Goal: Task Accomplishment & Management: Use online tool/utility

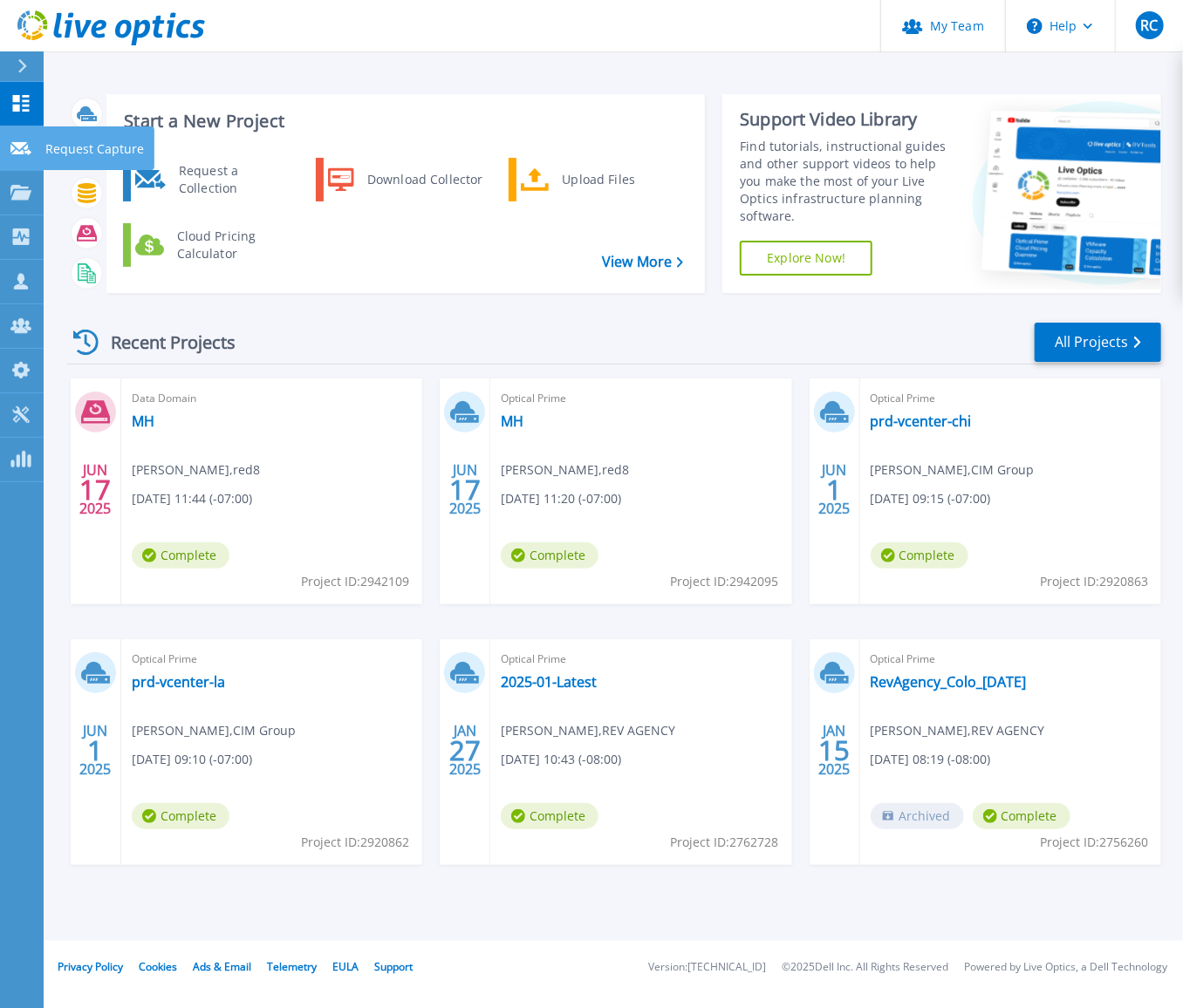
click at [8, 141] on link "Request Capture Request Capture" at bounding box center [22, 148] width 44 height 45
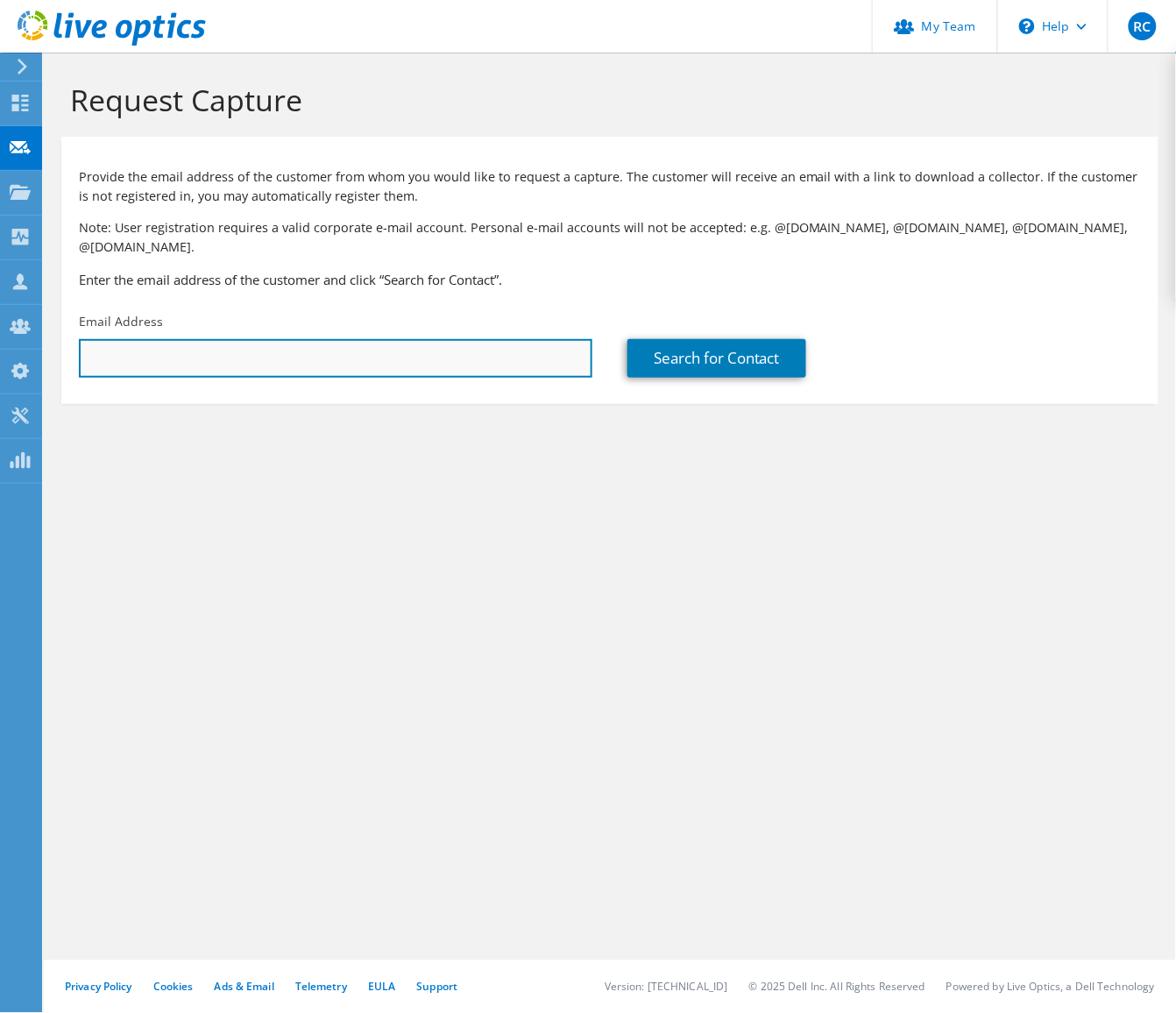
click at [223, 339] on input "text" at bounding box center [336, 359] width 514 height 39
type input "dburns@palacasino.com"
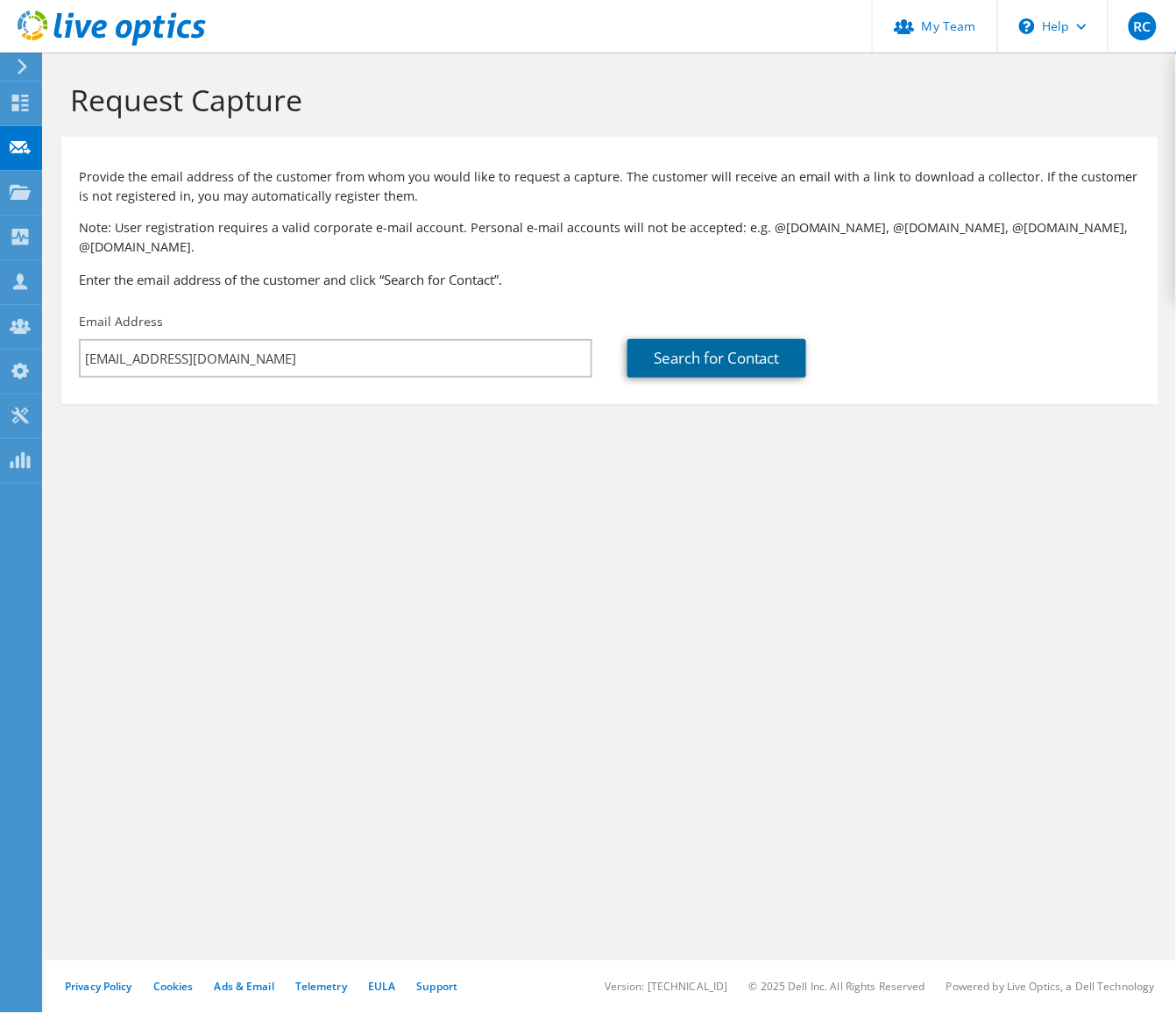
click at [778, 343] on link "Search for Contact" at bounding box center [716, 359] width 179 height 39
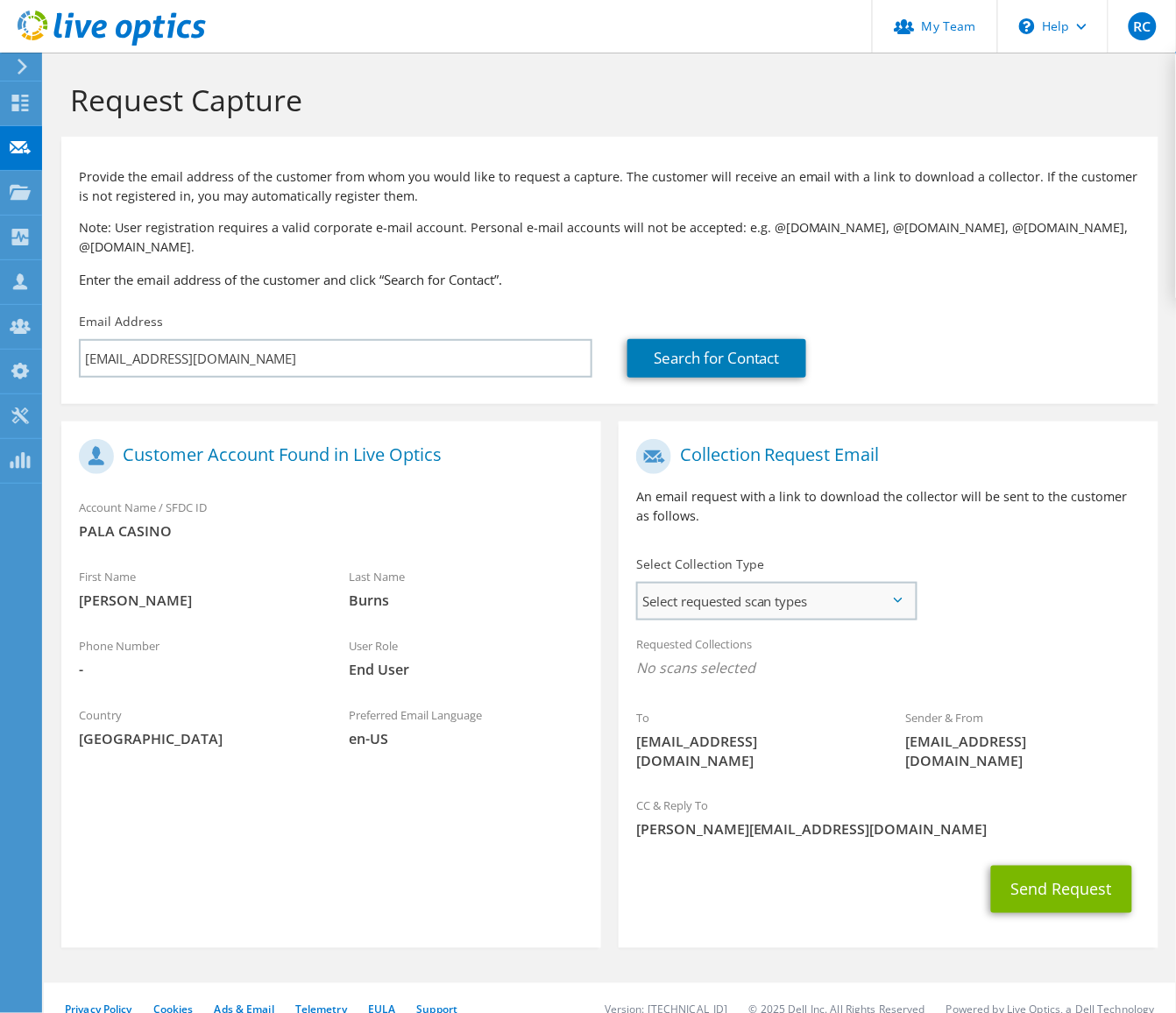
click at [729, 583] on span "Select requested scan types" at bounding box center [776, 601] width 277 height 35
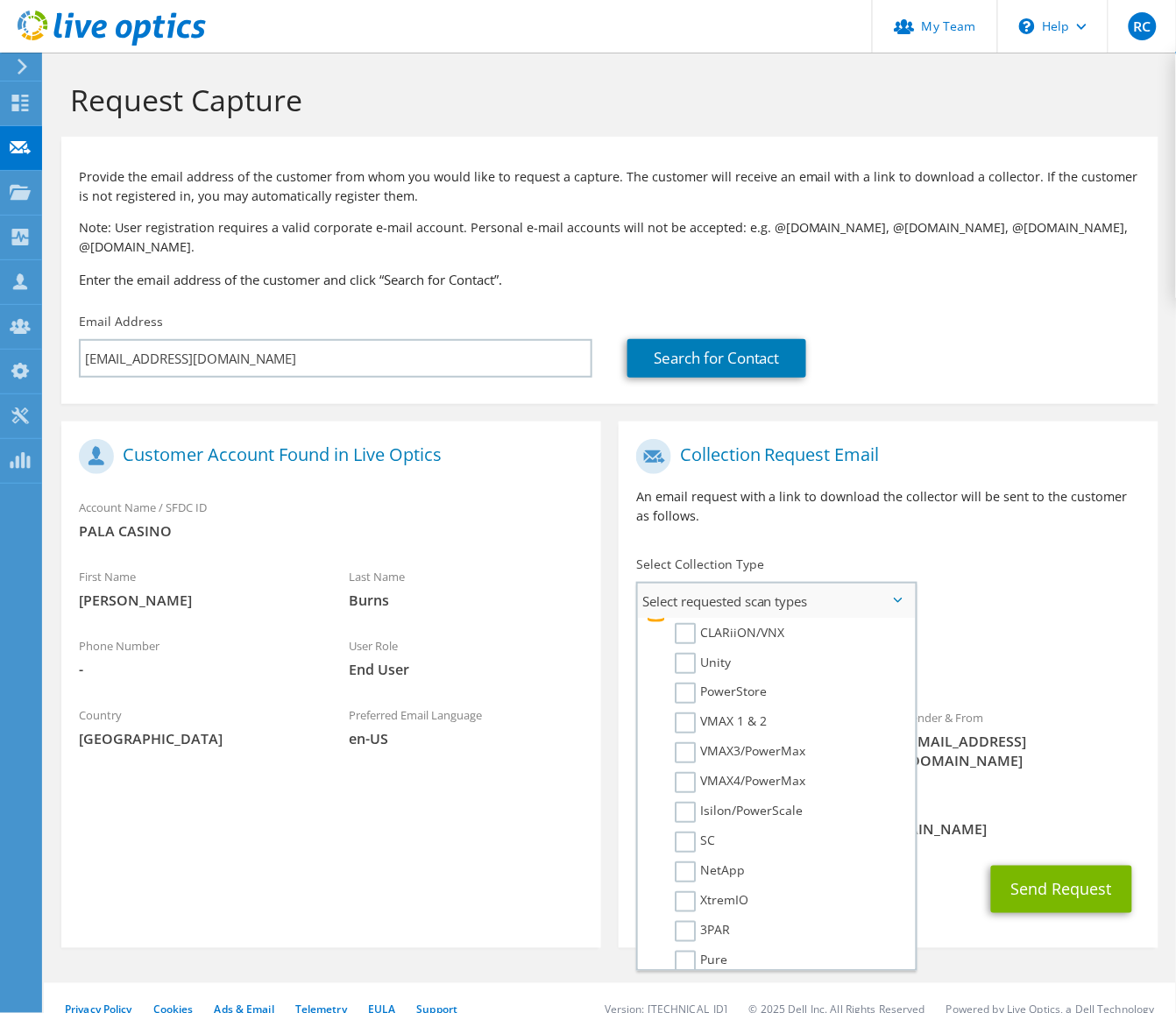
scroll to position [245, 0]
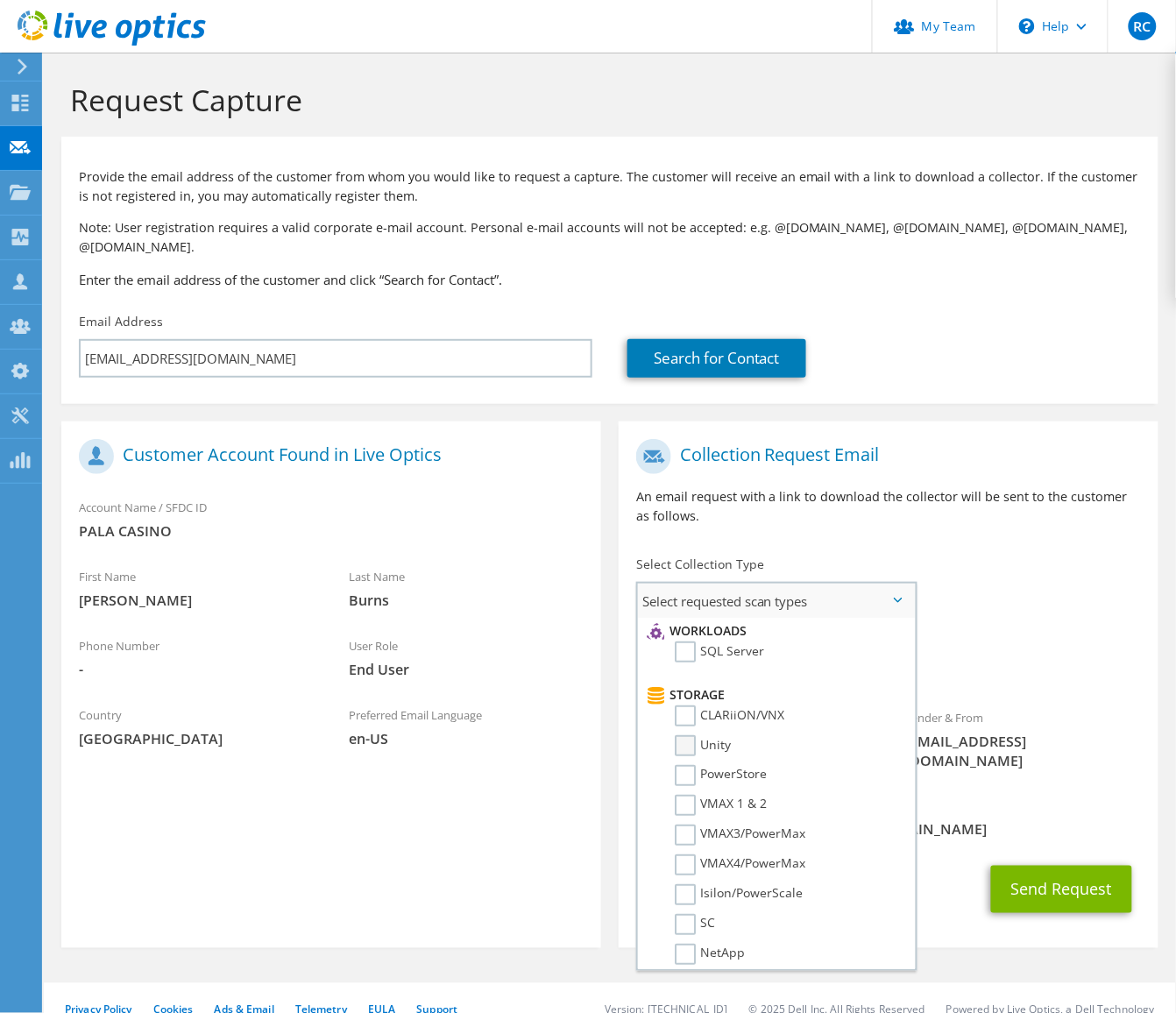
click at [684, 735] on label "Unity" at bounding box center [703, 745] width 56 height 21
click at [0, 0] on input "Unity" at bounding box center [0, 0] width 0 height 0
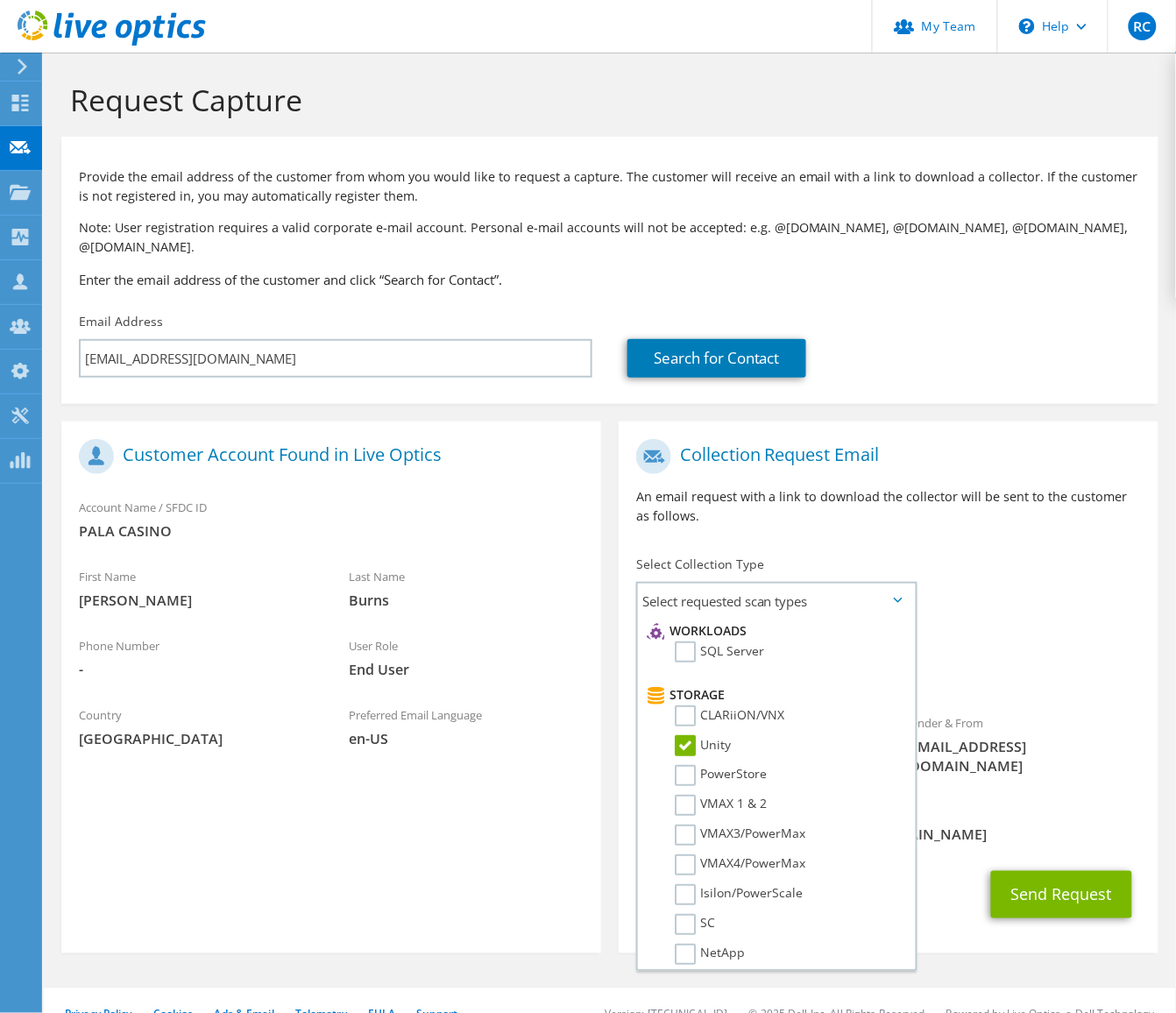
click at [957, 658] on span "Unity" at bounding box center [888, 672] width 505 height 29
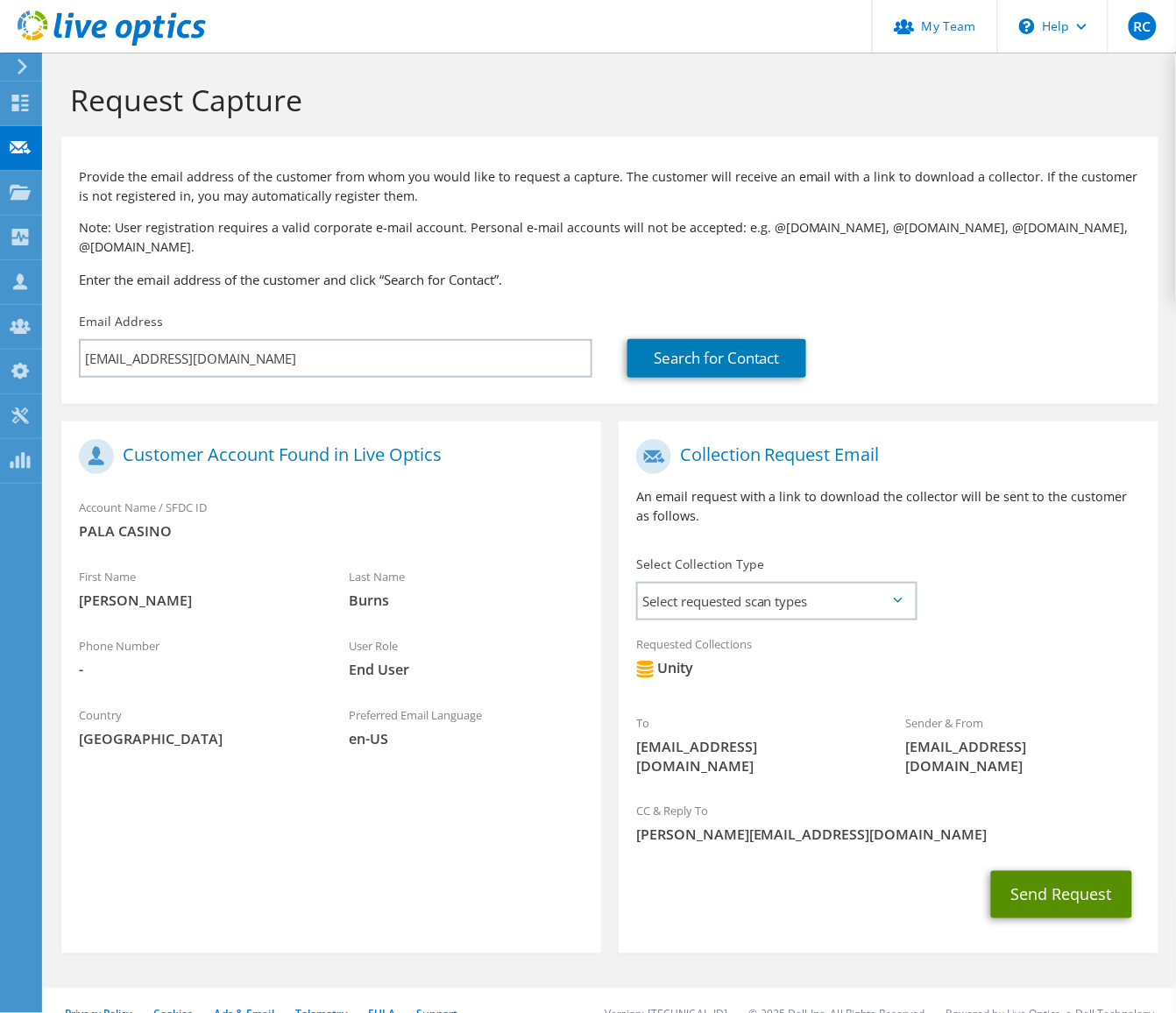
click at [1058, 871] on button "Send Request" at bounding box center [1061, 895] width 141 height 48
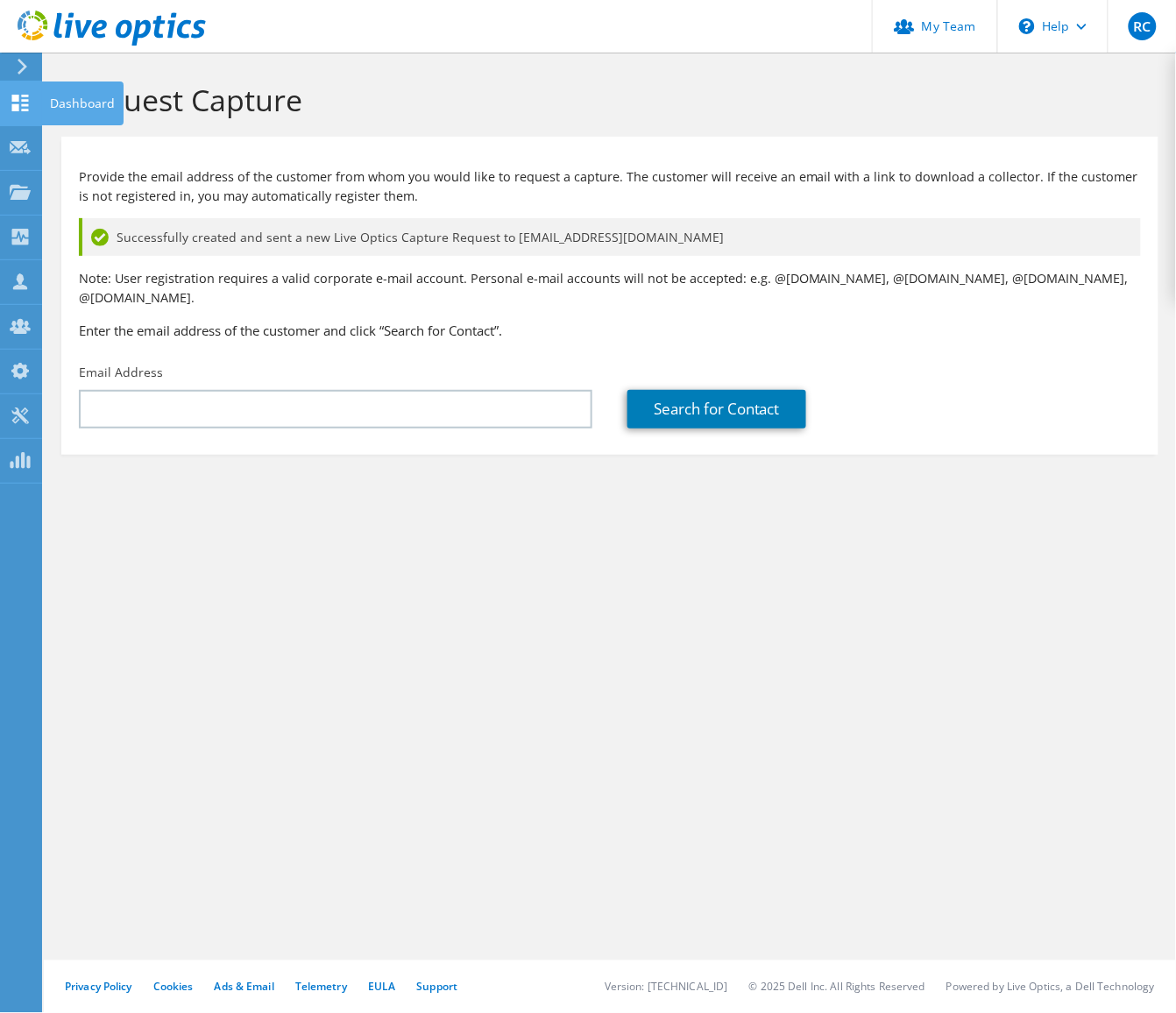
click at [20, 105] on icon at bounding box center [20, 102] width 21 height 17
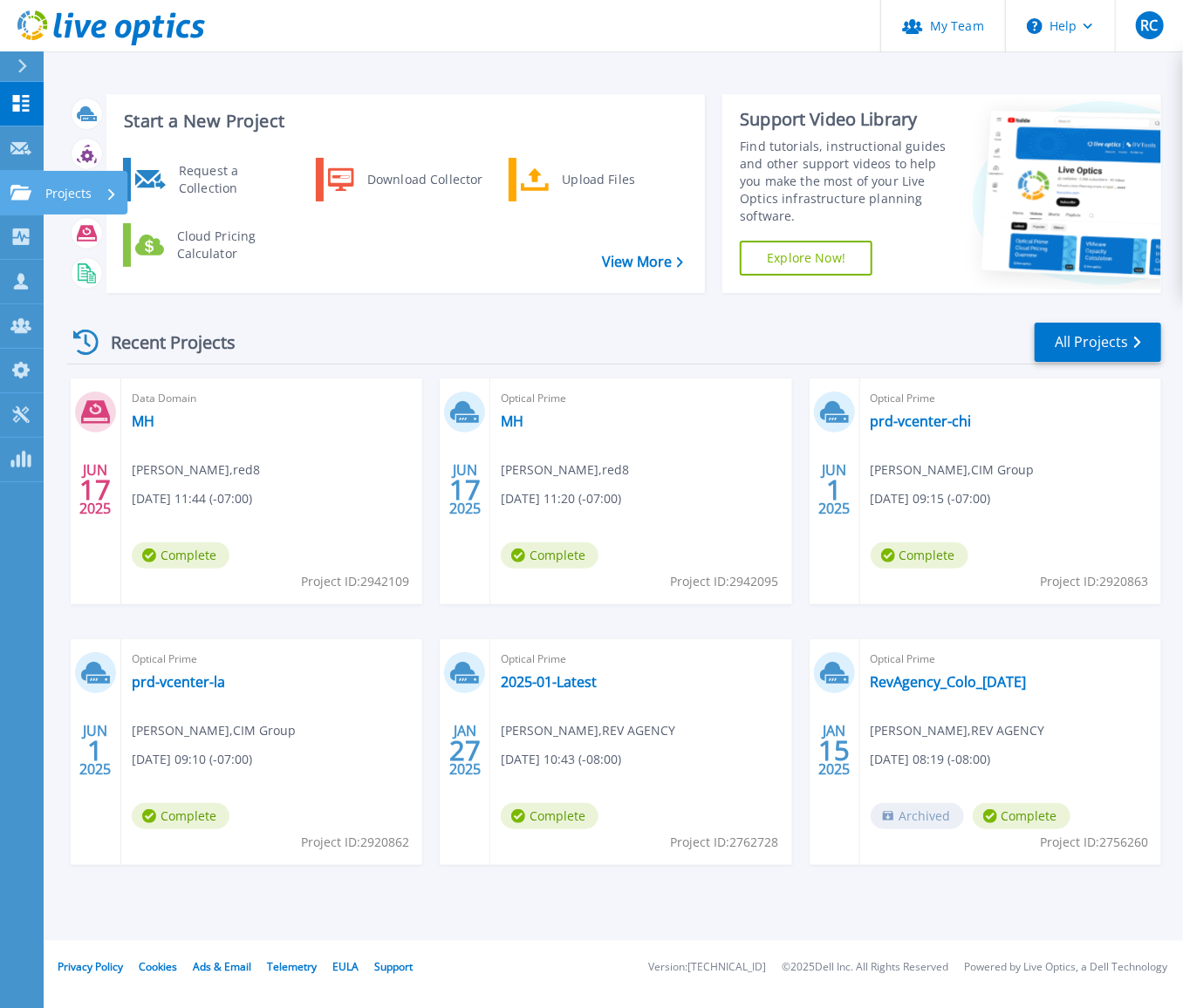
click at [20, 187] on icon at bounding box center [21, 192] width 21 height 15
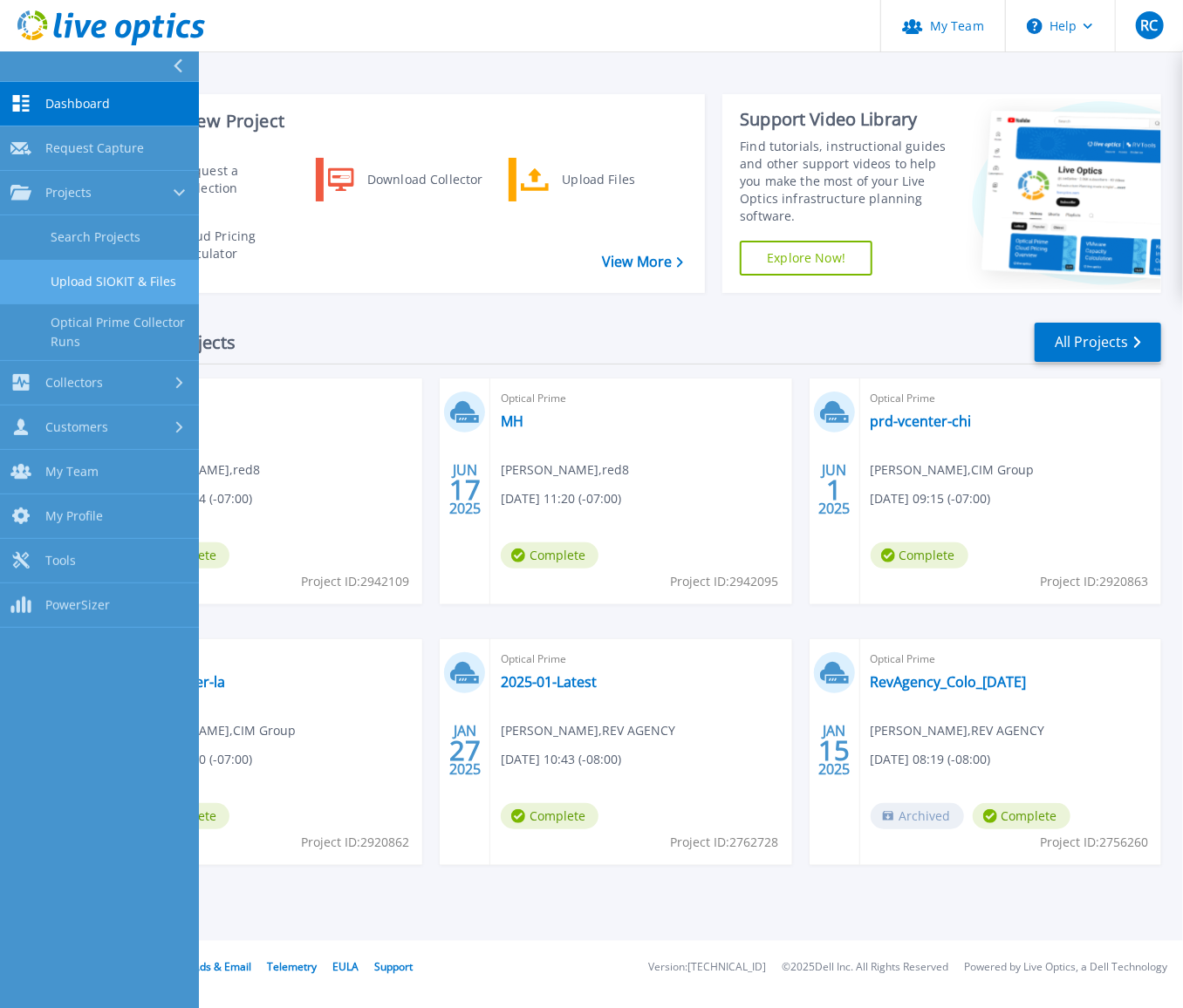
click at [64, 277] on link "Upload SIOKIT & Files" at bounding box center [99, 281] width 199 height 45
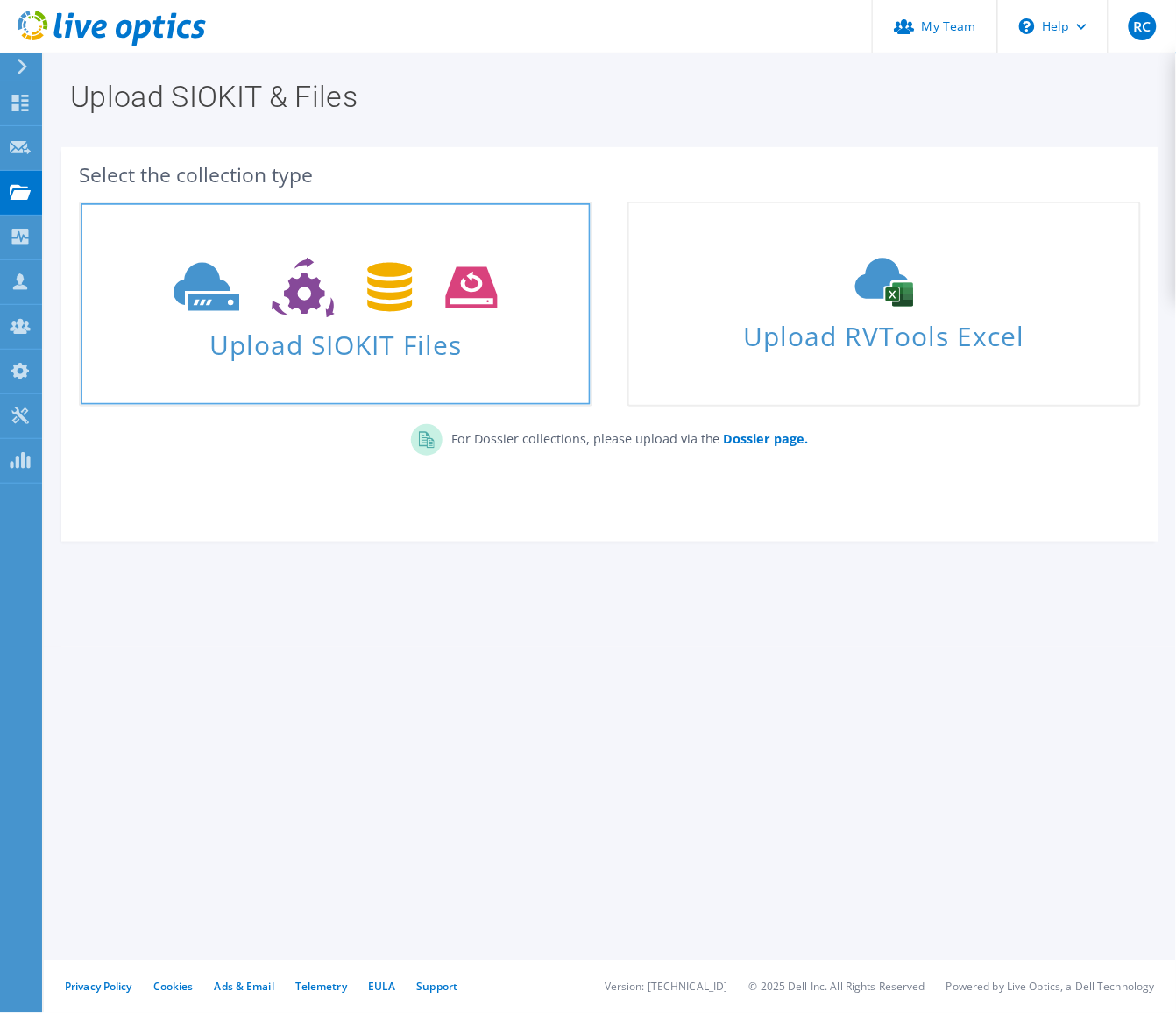
click at [351, 344] on span "Upload SIOKIT Files" at bounding box center [335, 340] width 510 height 38
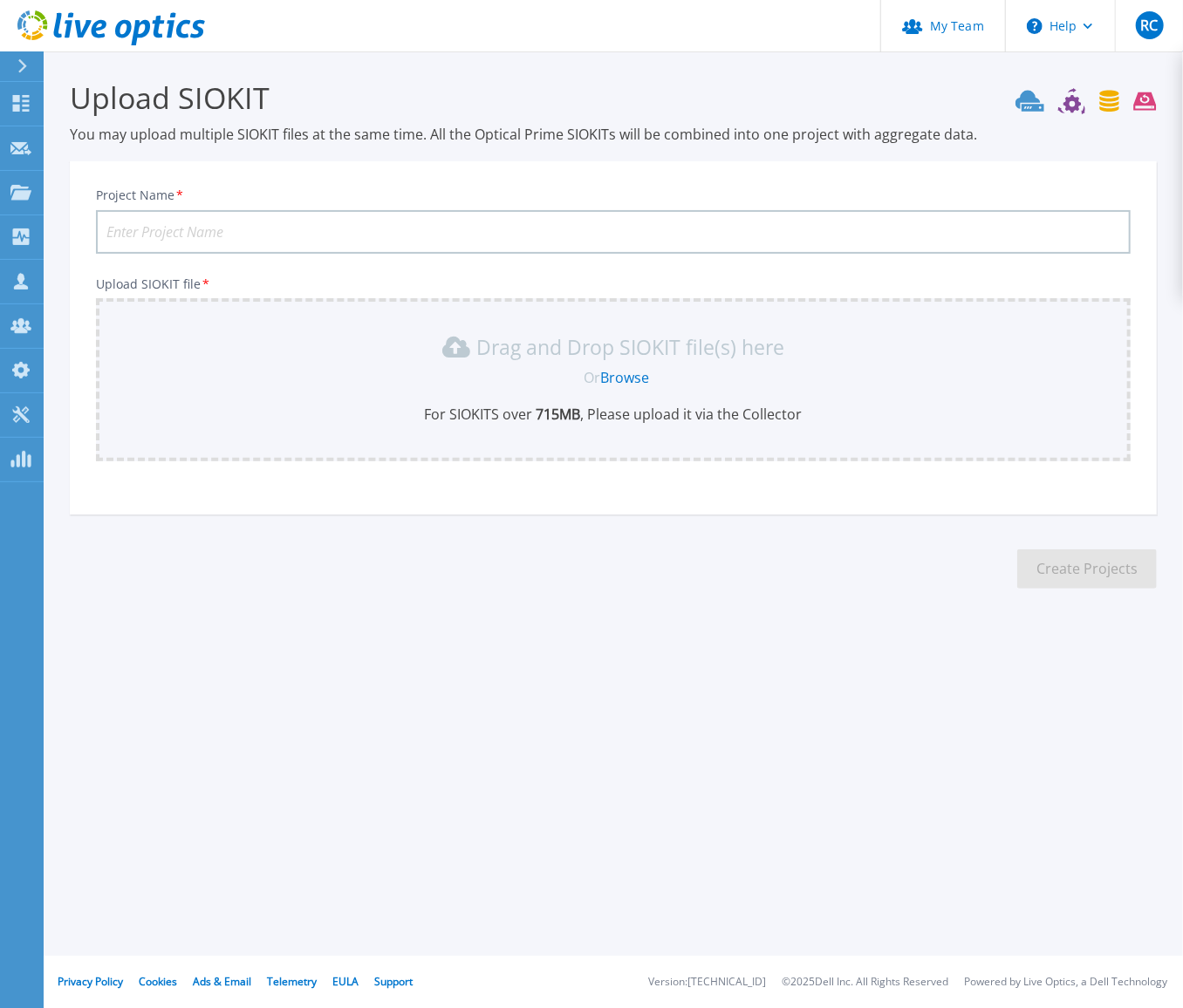
click at [330, 226] on input "Project Name *" at bounding box center [612, 232] width 1034 height 44
type input "PALA Unity"
click at [616, 380] on link "Browse" at bounding box center [625, 378] width 49 height 19
